Goal: Transaction & Acquisition: Purchase product/service

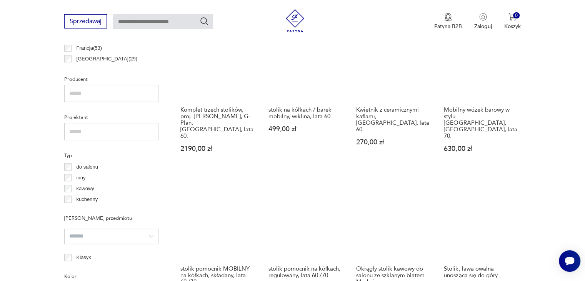
scroll to position [486, 0]
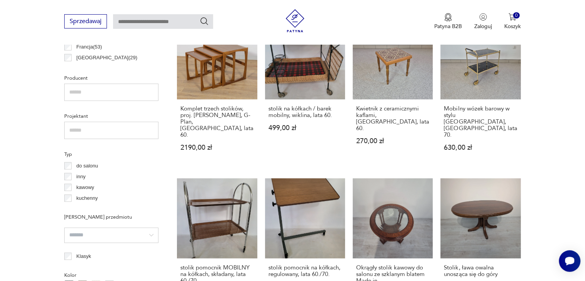
click at [83, 186] on p "kawowy" at bounding box center [86, 187] width 18 height 8
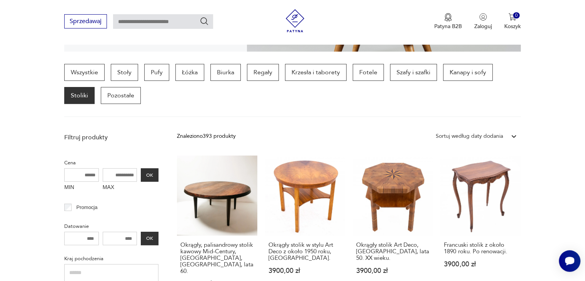
scroll to position [190, 0]
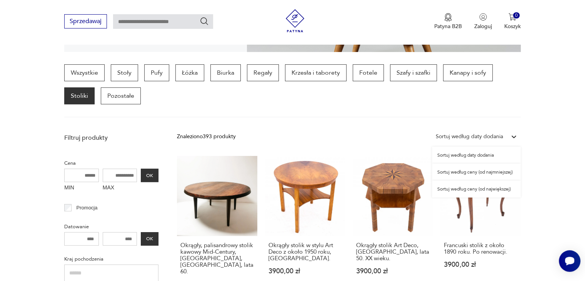
click at [453, 139] on div "Sortuj według daty dodania" at bounding box center [469, 136] width 67 height 8
click at [458, 178] on div "Sortuj według ceny (od najmniejszej)" at bounding box center [476, 171] width 89 height 17
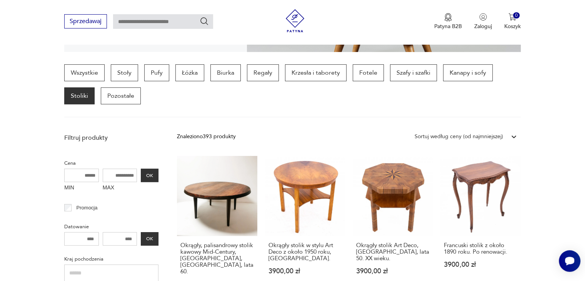
scroll to position [204, 0]
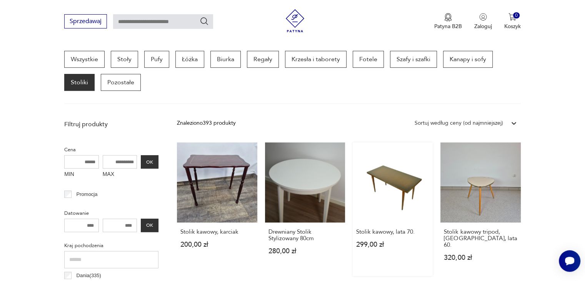
click at [385, 238] on div "Stolik kawowy, lata 70. 299,00 zł" at bounding box center [393, 242] width 80 height 40
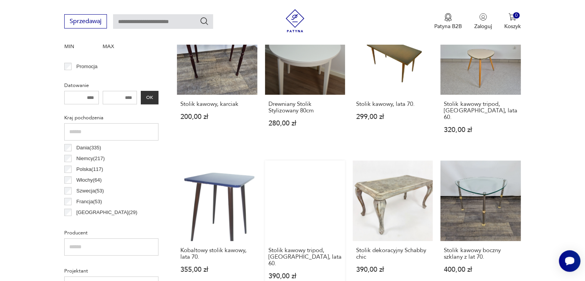
scroll to position [331, 0]
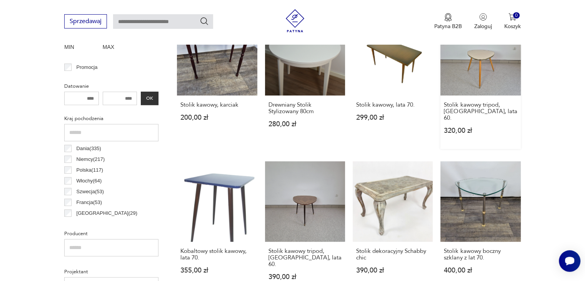
click at [467, 77] on link "Stolik kawowy tripod, [GEOGRAPHIC_DATA], lata 60. 320,00 zł" at bounding box center [480, 81] width 80 height 133
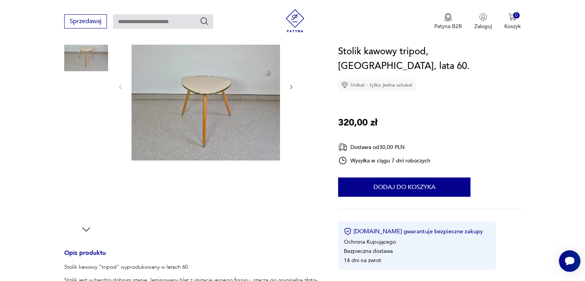
scroll to position [115, 0]
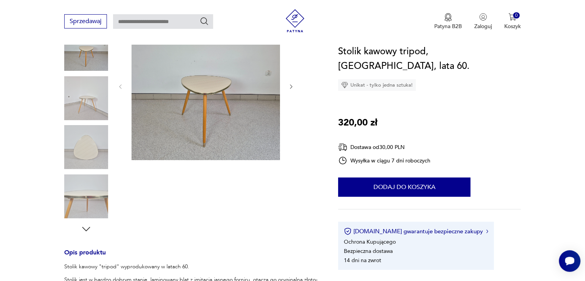
click at [288, 90] on button "button" at bounding box center [291, 87] width 7 height 8
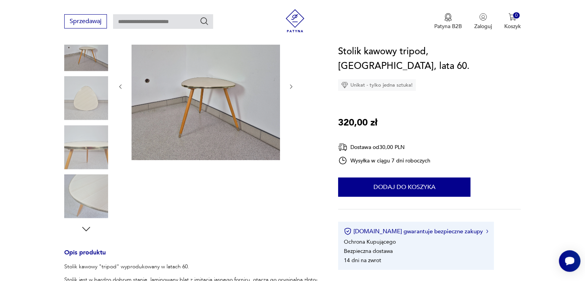
click at [288, 90] on button "button" at bounding box center [291, 87] width 7 height 8
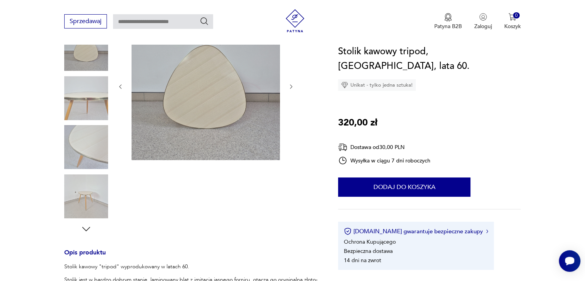
click at [288, 90] on button "button" at bounding box center [291, 87] width 7 height 8
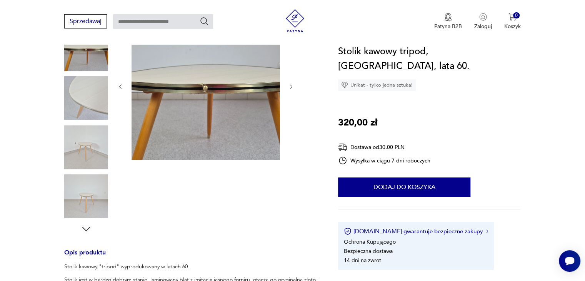
click at [288, 90] on button "button" at bounding box center [291, 87] width 7 height 8
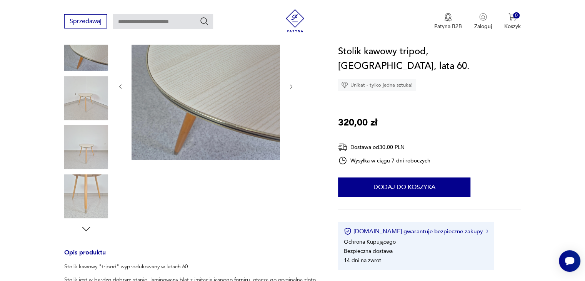
click at [288, 90] on button "button" at bounding box center [291, 87] width 7 height 8
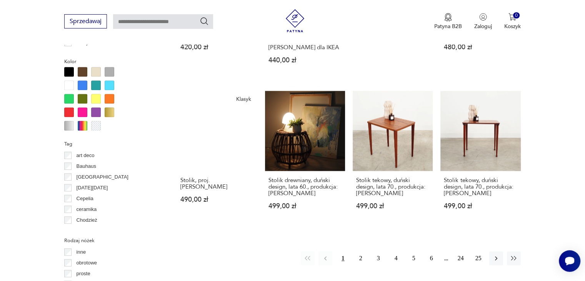
scroll to position [700, 0]
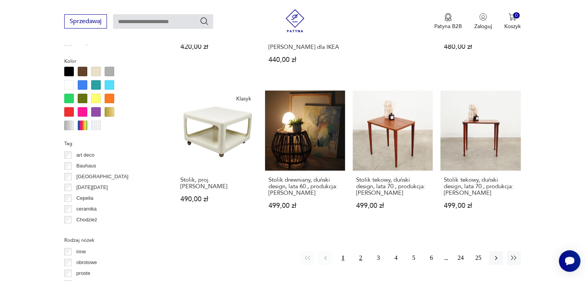
click at [360, 251] on button "2" at bounding box center [361, 258] width 14 height 14
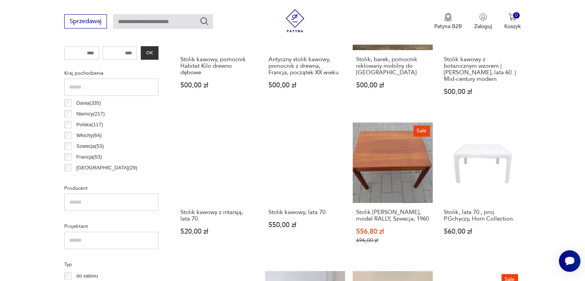
scroll to position [376, 0]
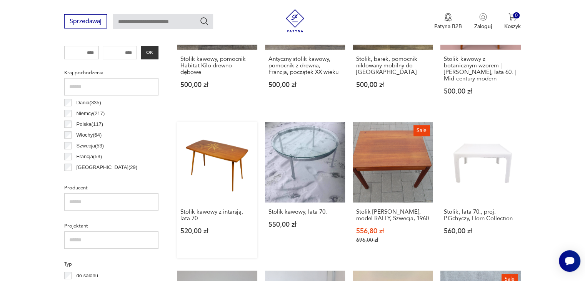
click at [229, 168] on link "Stolik kawowy z intarsją, lata 70. 520,00 zł" at bounding box center [217, 190] width 80 height 136
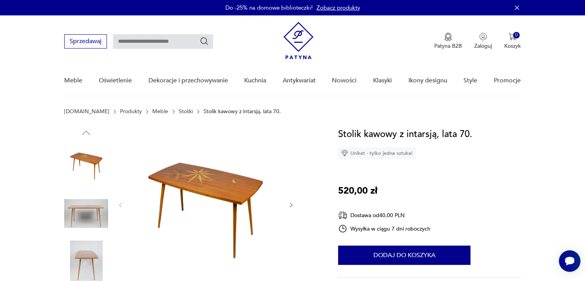
click at [291, 204] on icon "button" at bounding box center [291, 205] width 2 height 5
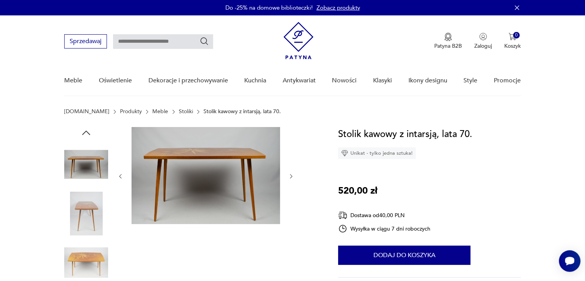
click at [291, 204] on div at bounding box center [205, 176] width 177 height 98
click at [293, 175] on icon "button" at bounding box center [291, 176] width 7 height 7
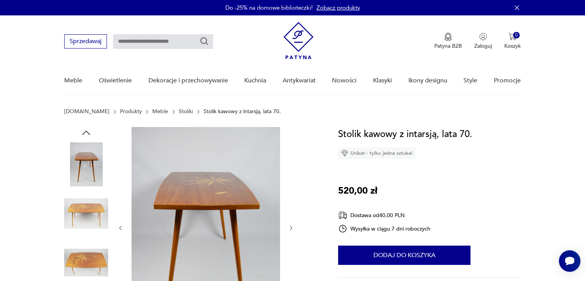
click at [291, 228] on icon "button" at bounding box center [291, 227] width 2 height 5
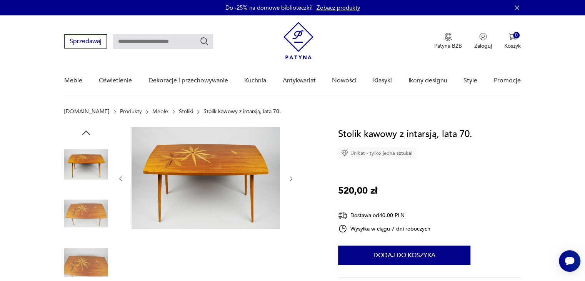
click at [290, 176] on icon "button" at bounding box center [291, 178] width 7 height 7
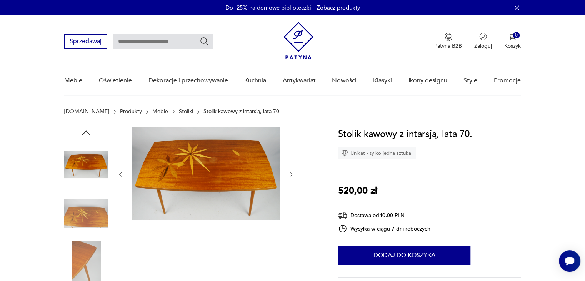
click at [290, 176] on icon "button" at bounding box center [291, 174] width 7 height 7
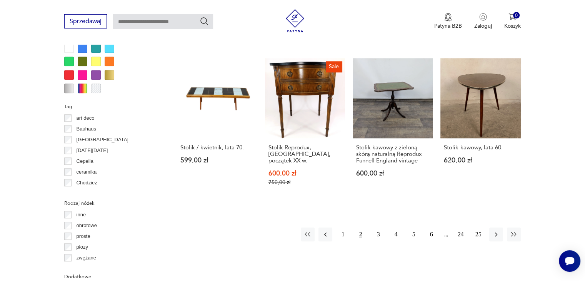
scroll to position [749, 0]
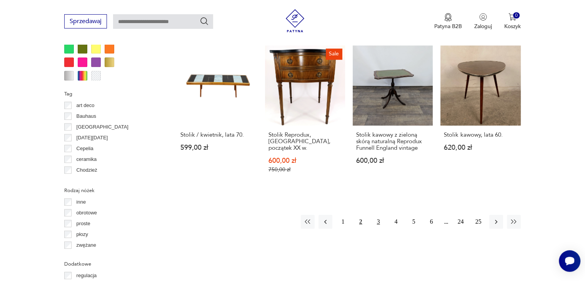
click at [380, 223] on button "3" at bounding box center [378, 222] width 14 height 14
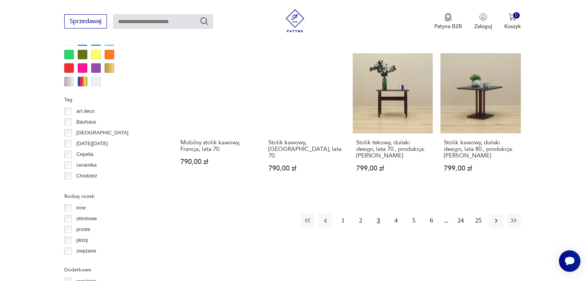
scroll to position [744, 0]
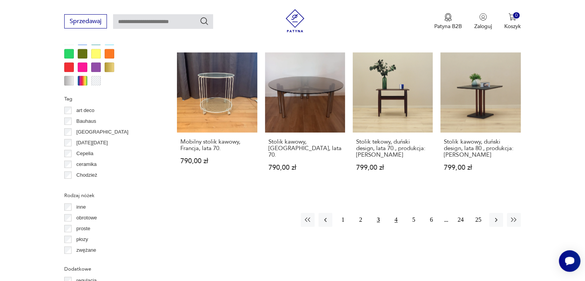
click at [392, 213] on button "4" at bounding box center [396, 220] width 14 height 14
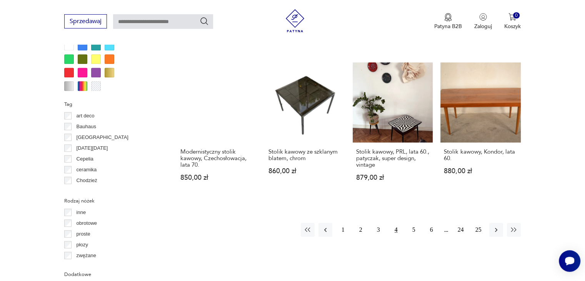
scroll to position [749, 0]
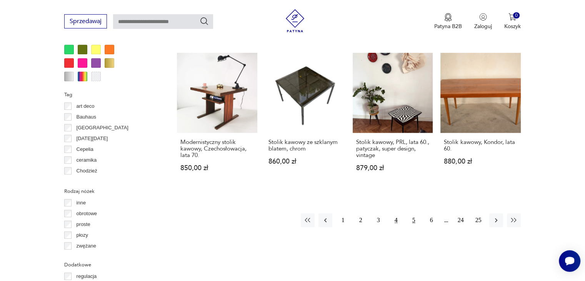
click at [414, 213] on button "5" at bounding box center [414, 220] width 14 height 14
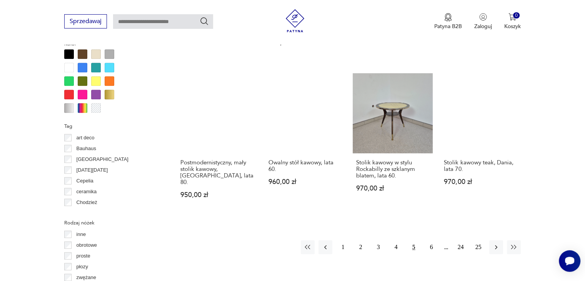
scroll to position [718, 0]
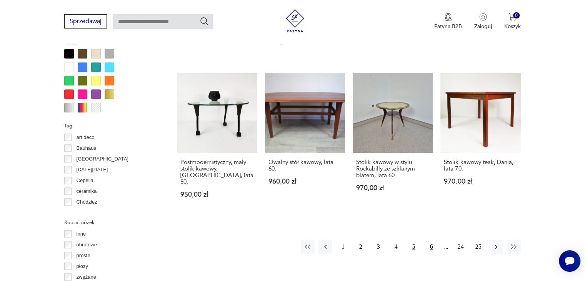
click at [430, 240] on button "6" at bounding box center [432, 247] width 14 height 14
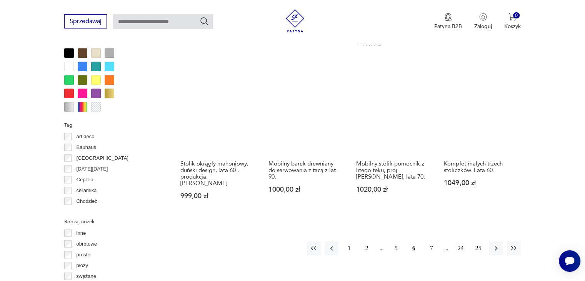
scroll to position [720, 0]
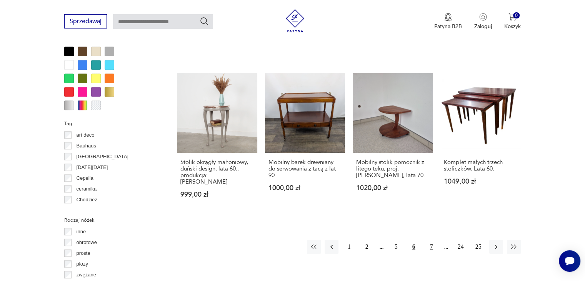
click at [434, 240] on button "7" at bounding box center [432, 247] width 14 height 14
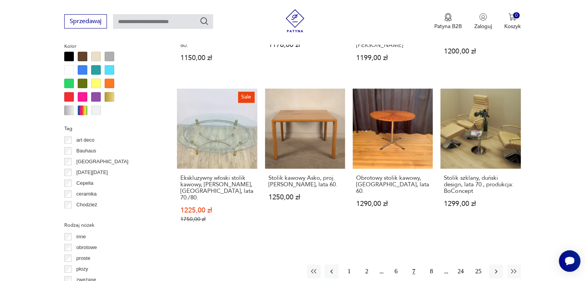
scroll to position [715, 0]
click at [432, 264] on button "8" at bounding box center [432, 271] width 14 height 14
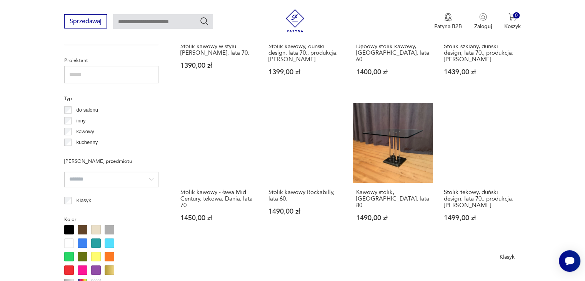
scroll to position [542, 0]
